Goal: Task Accomplishment & Management: Use online tool/utility

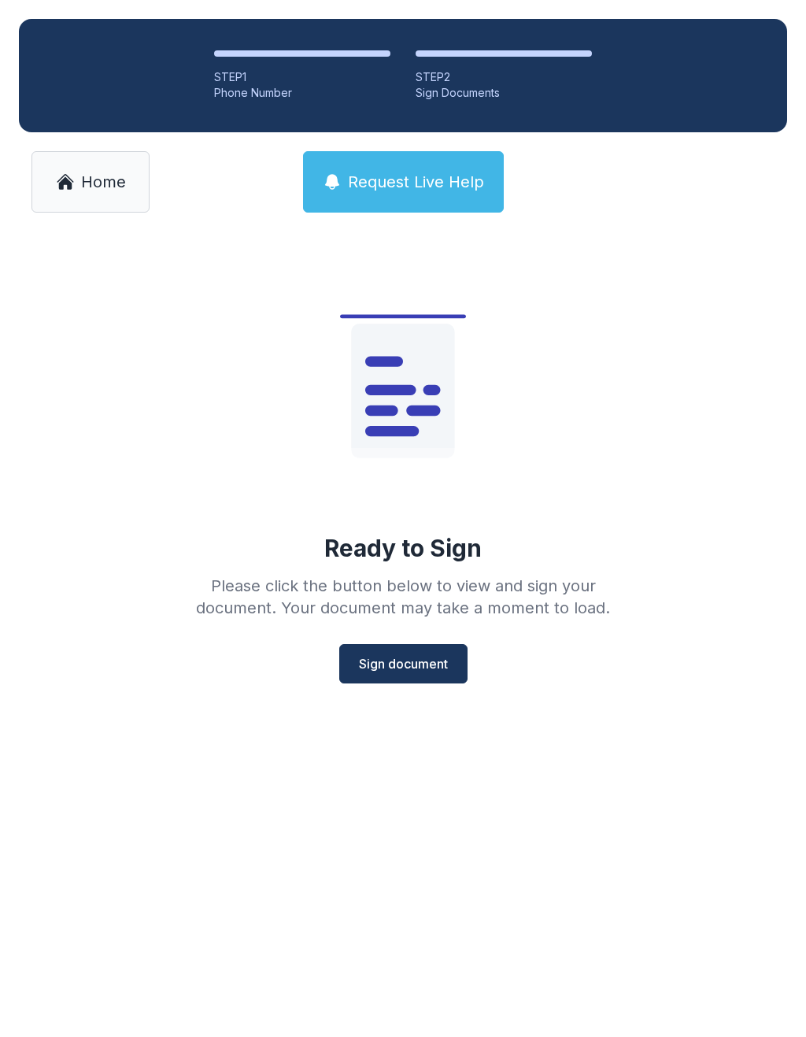
click at [88, 187] on span "Home" at bounding box center [103, 182] width 45 height 22
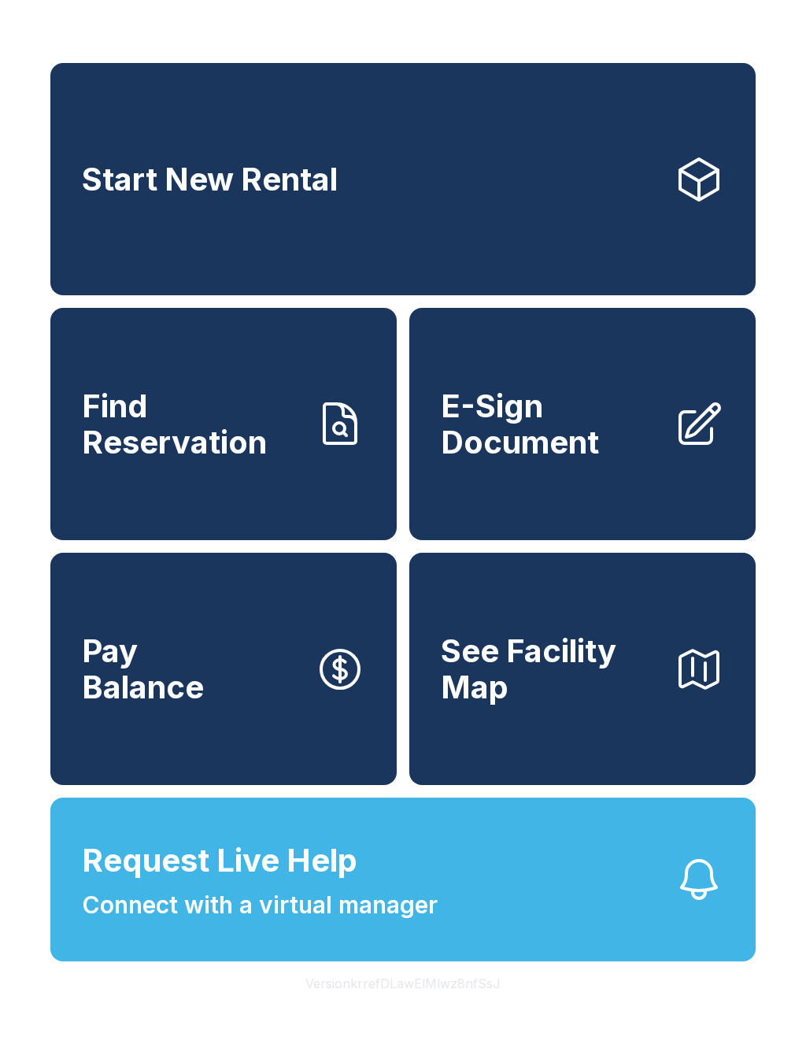
click at [578, 441] on span "E-Sign Document" at bounding box center [551, 424] width 220 height 72
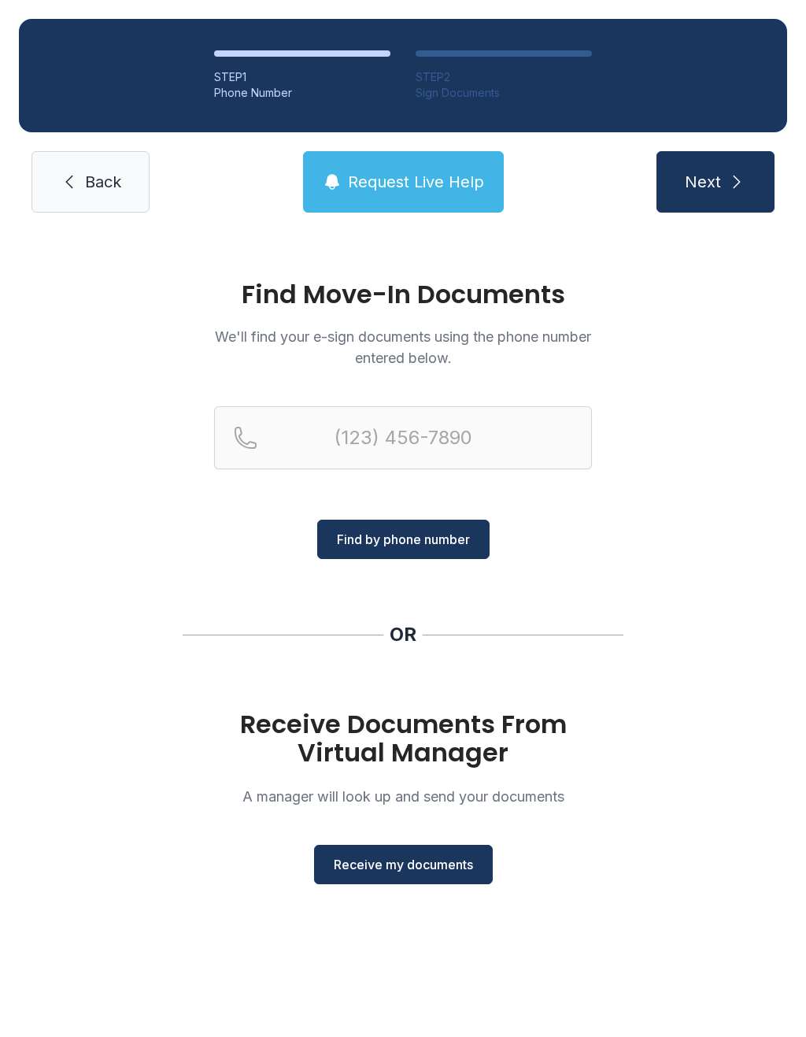
click at [425, 878] on button "Receive my documents" at bounding box center [403, 864] width 179 height 39
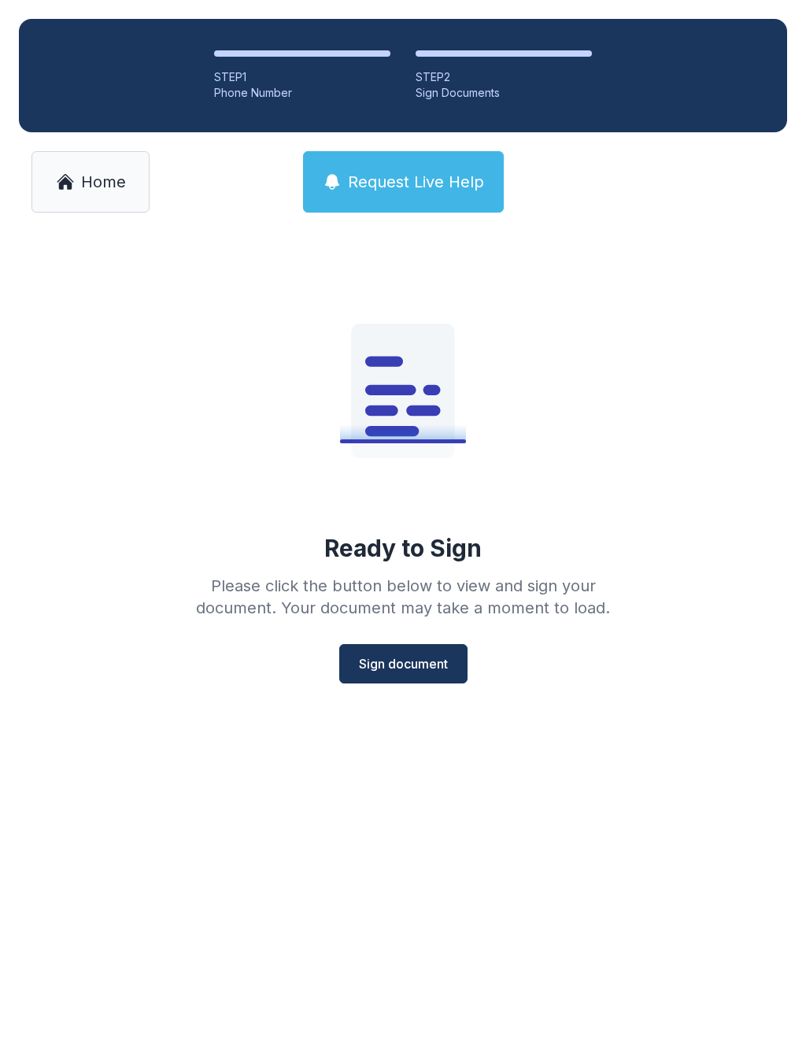
click at [98, 182] on span "Home" at bounding box center [103, 182] width 45 height 22
